Goal: Check status: Check status

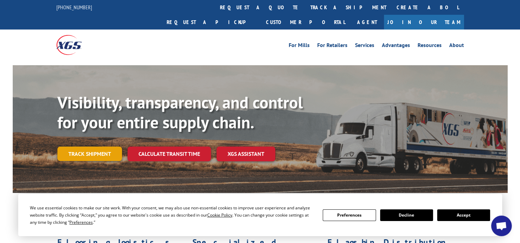
click at [100, 147] on link "Track shipment" at bounding box center [89, 154] width 65 height 14
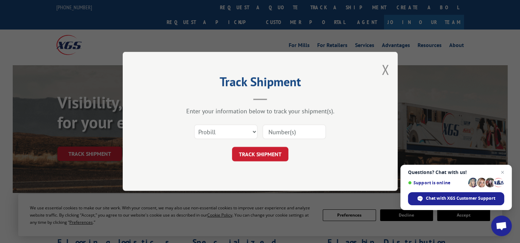
click at [285, 130] on input at bounding box center [294, 132] width 63 height 14
paste input "17335809"
type input "17335809"
click at [262, 158] on button "TRACK SHIPMENT" at bounding box center [260, 154] width 56 height 14
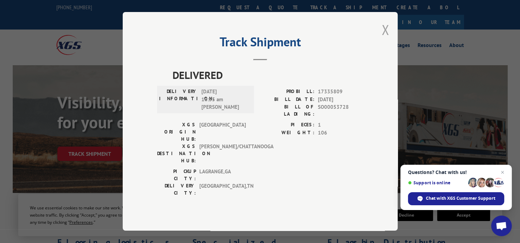
click at [383, 39] on button "Close modal" at bounding box center [386, 30] width 8 height 18
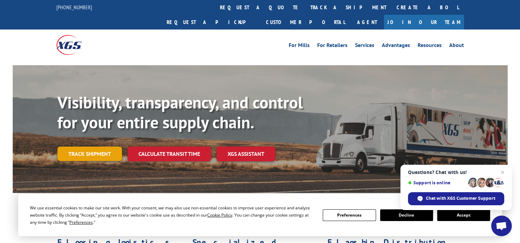
click at [82, 147] on link "Track shipment" at bounding box center [89, 154] width 65 height 14
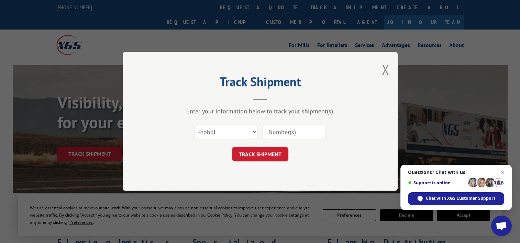
click at [291, 134] on input at bounding box center [294, 132] width 63 height 14
paste input "17335809"
type input "17335809"
click at [271, 153] on button "TRACK SHIPMENT" at bounding box center [260, 154] width 56 height 14
